Goal: Task Accomplishment & Management: Manage account settings

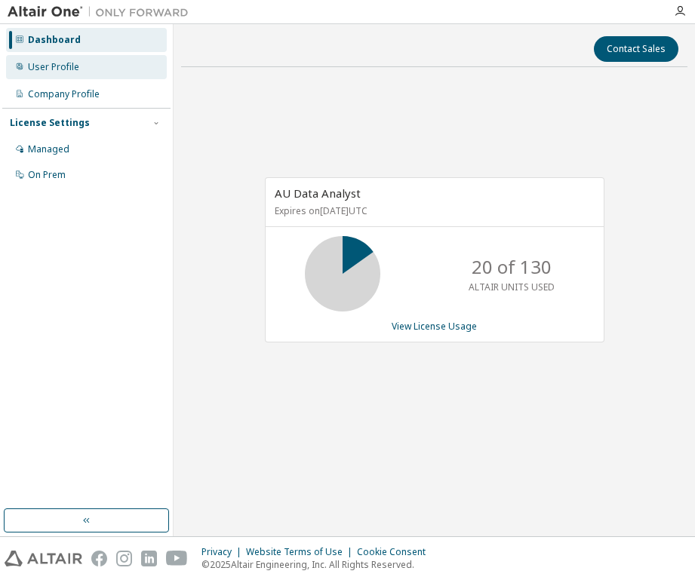
click at [89, 69] on div "User Profile" at bounding box center [86, 67] width 161 height 24
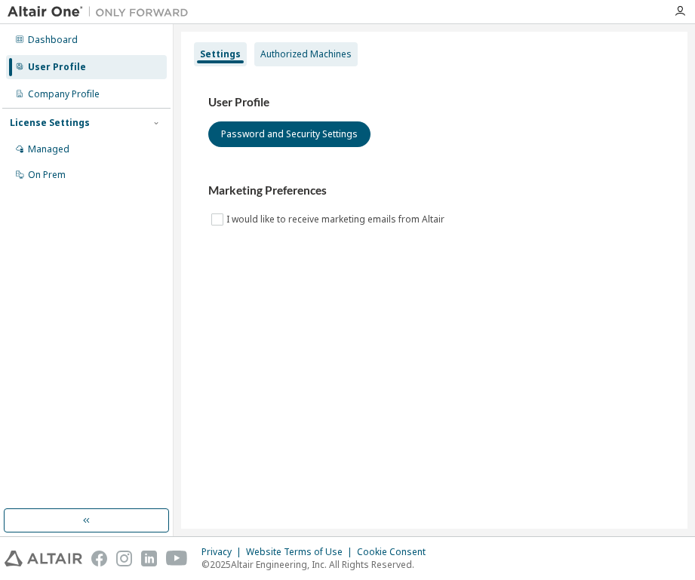
click at [317, 55] on div "Authorized Machines" at bounding box center [305, 54] width 91 height 12
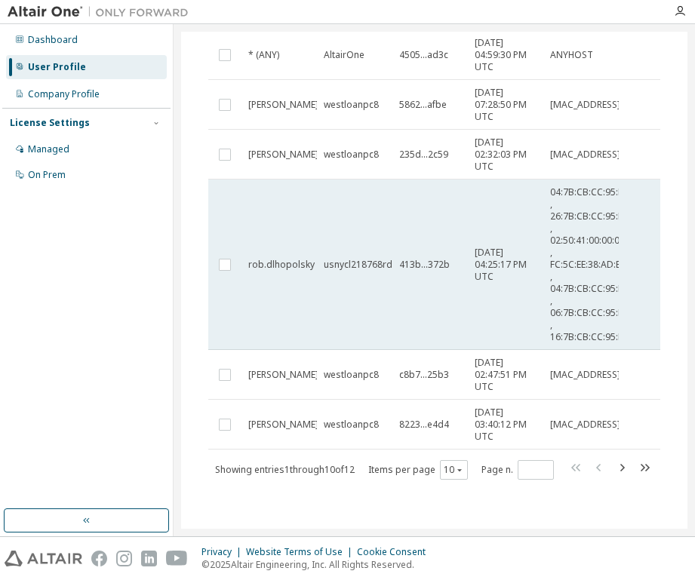
scroll to position [422, 0]
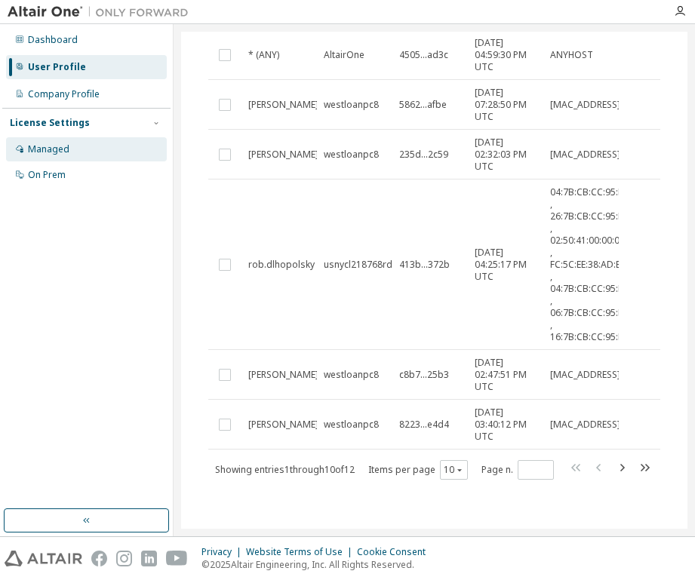
click at [121, 152] on div "Managed" at bounding box center [86, 149] width 161 height 24
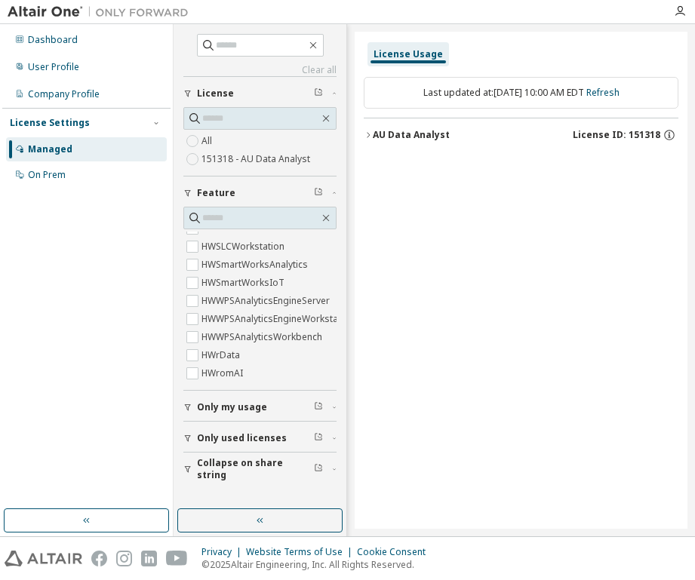
scroll to position [1287, 0]
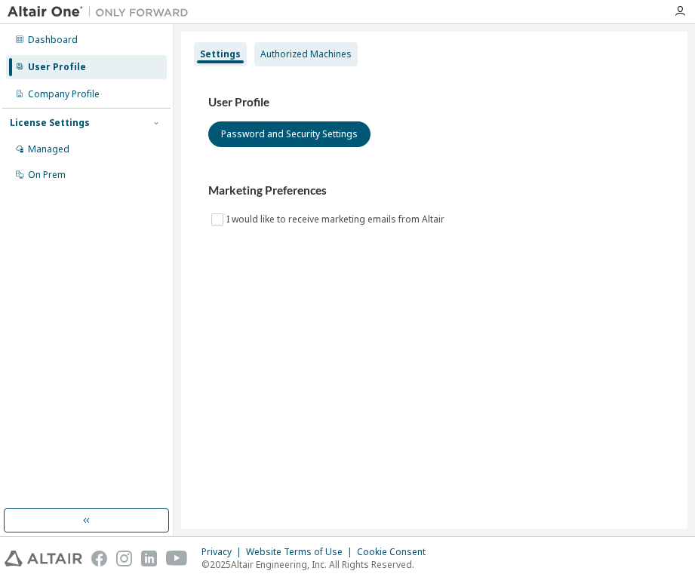
click at [288, 56] on div "Authorized Machines" at bounding box center [305, 54] width 91 height 12
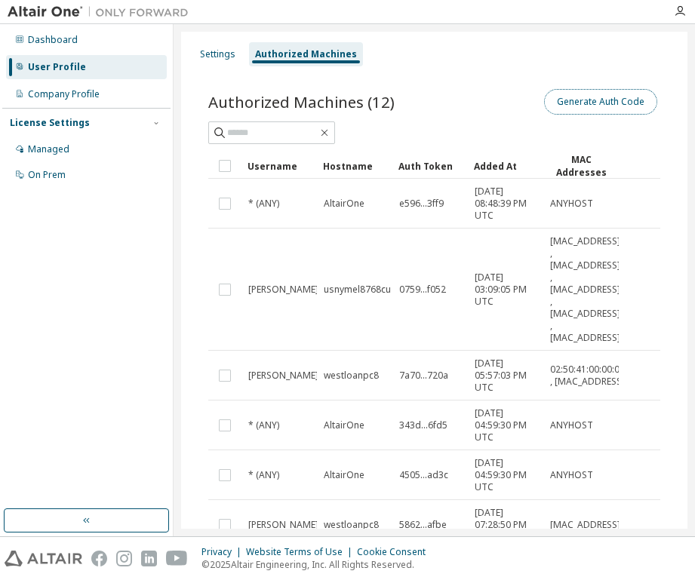
click at [577, 103] on button "Generate Auth Code" at bounding box center [600, 102] width 113 height 26
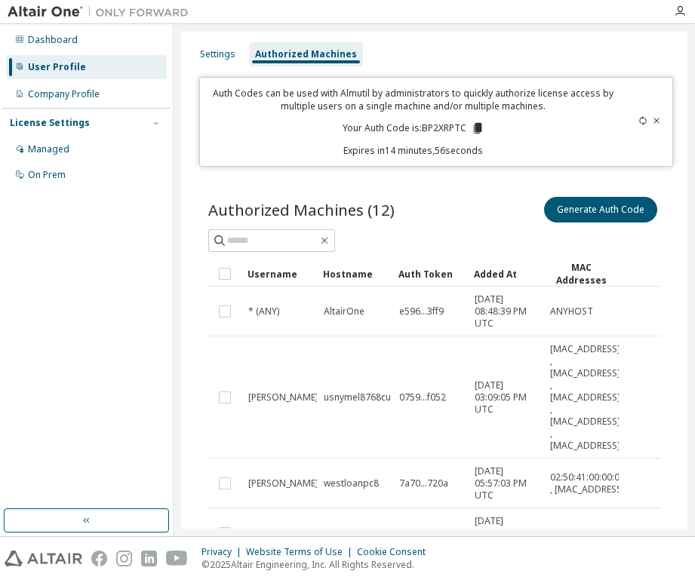
click at [471, 127] on icon at bounding box center [478, 128] width 14 height 14
